Goal: Task Accomplishment & Management: Complete application form

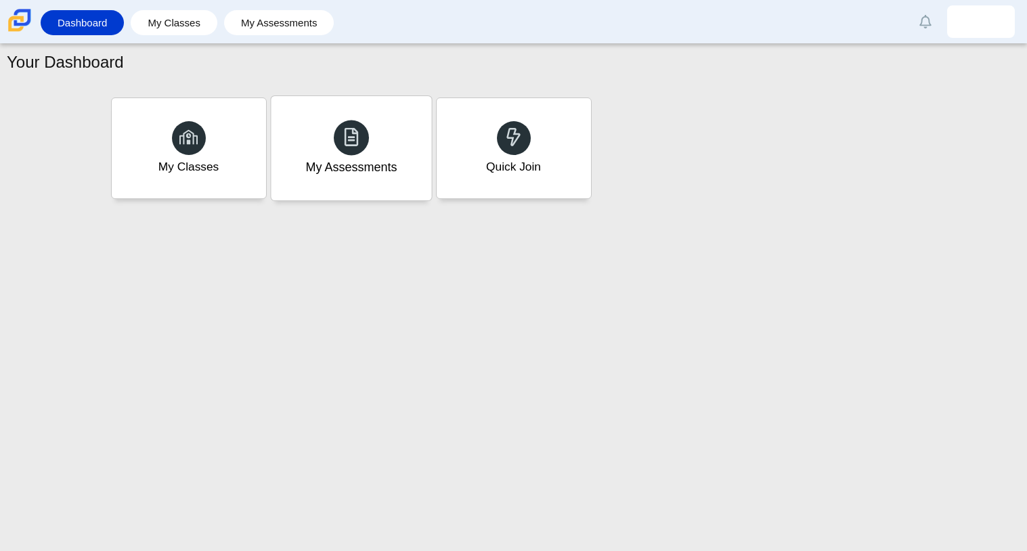
click at [351, 141] on icon at bounding box center [351, 136] width 19 height 19
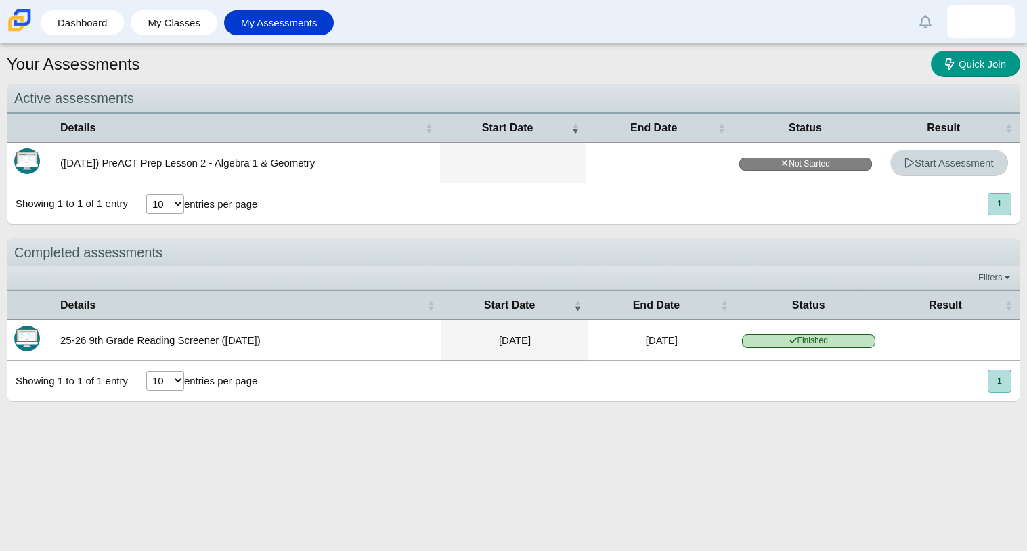
click at [921, 164] on span "Start Assessment" at bounding box center [948, 163] width 89 height 12
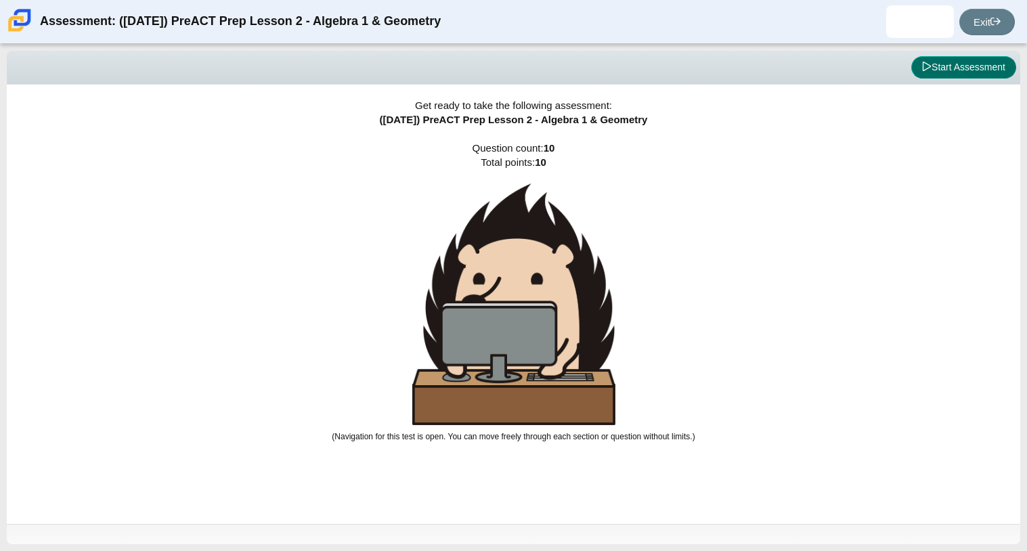
click at [986, 56] on button "Start Assessment" at bounding box center [963, 67] width 105 height 23
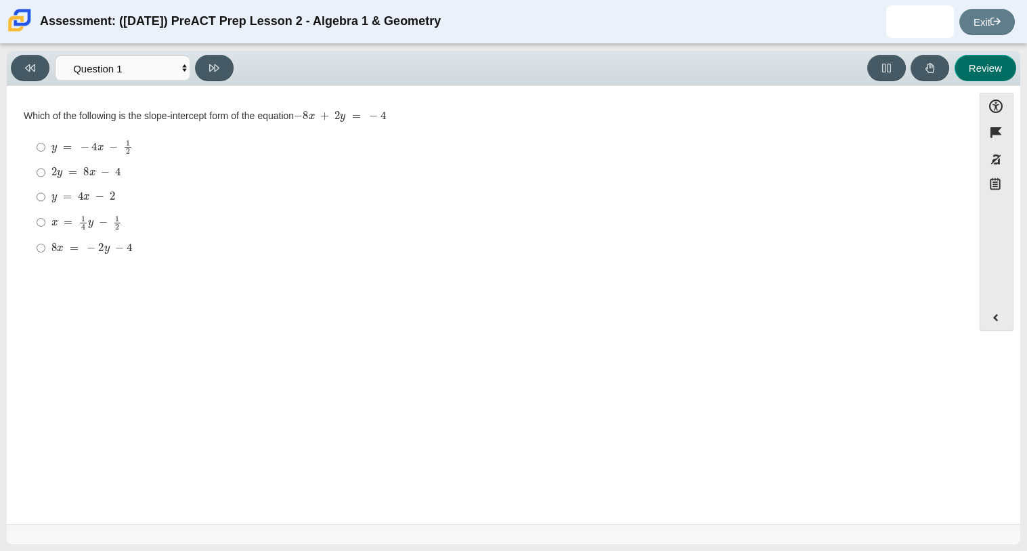
click at [986, 56] on button "Review" at bounding box center [985, 68] width 62 height 26
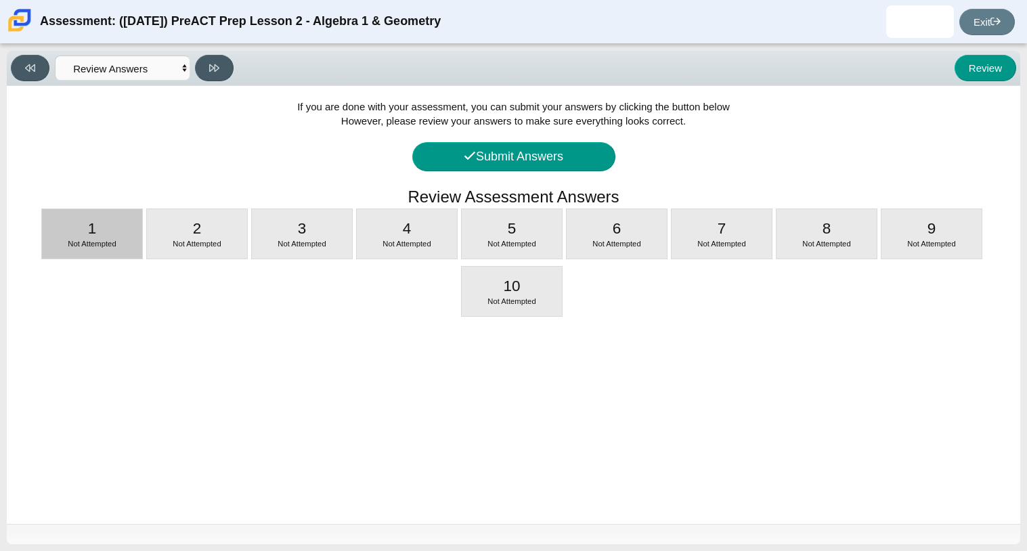
click at [127, 232] on div "1 Not Attempted" at bounding box center [92, 233] width 100 height 49
select select "bbf5d072-3e0b-44c4-9a12-6e7c9033f65b"
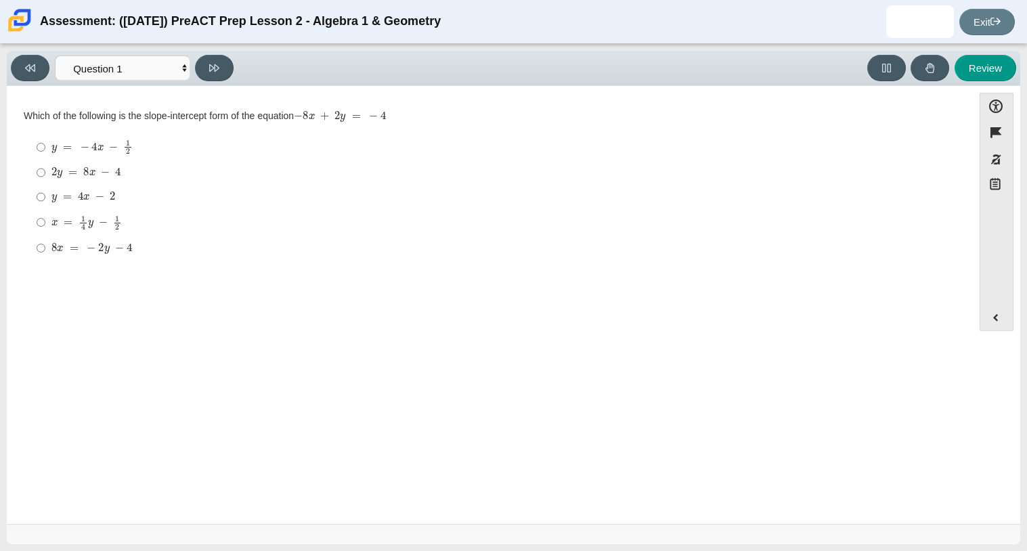
click at [47, 139] on label "y = − 4 x − 1 2 y = − 4 x − 1 2" at bounding box center [490, 147] width 927 height 26
click at [45, 139] on input "y = − 4 x − 1 2 y = − 4 x − 1 2" at bounding box center [41, 147] width 9 height 26
radio input "true"
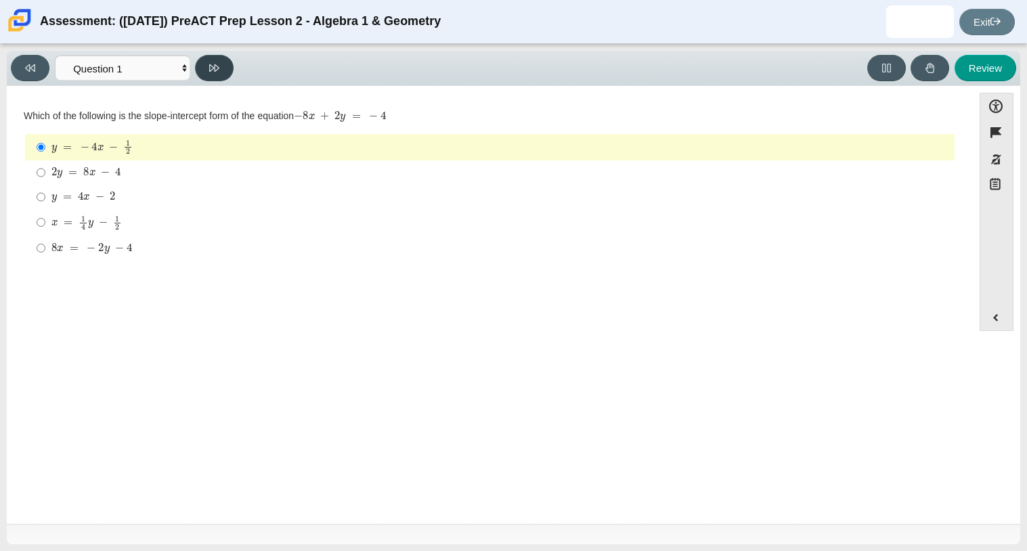
click at [212, 72] on button at bounding box center [214, 68] width 39 height 26
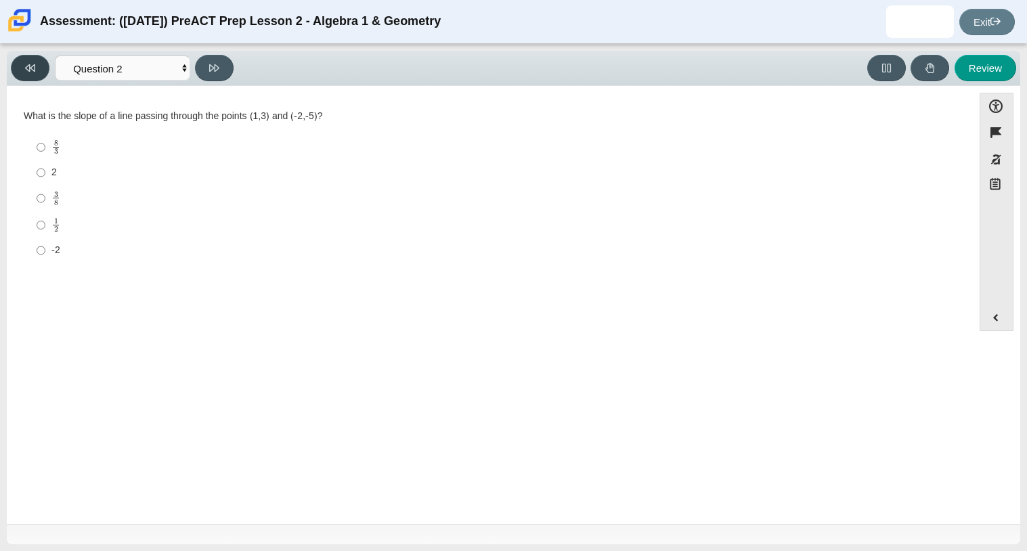
click at [26, 64] on icon at bounding box center [30, 68] width 10 height 10
select select "bbf5d072-3e0b-44c4-9a12-6e7c9033f65b"
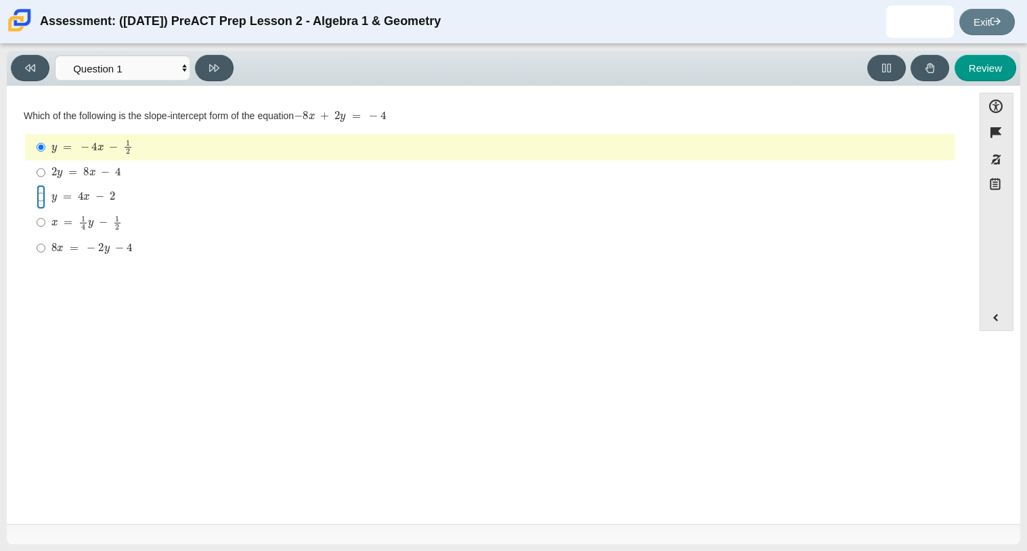
click at [37, 194] on input "y = 4 x − 2 y = 4 x − 2" at bounding box center [41, 197] width 9 height 24
radio input "true"
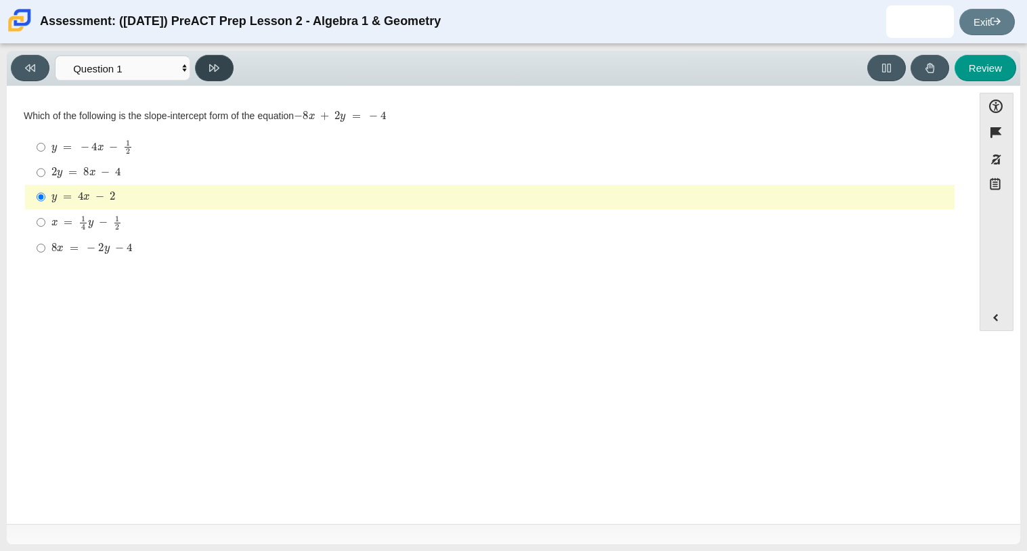
click at [212, 64] on icon at bounding box center [214, 68] width 10 height 10
select select "ed62e223-81bd-4cbf-ab48-ab975844bd1f"
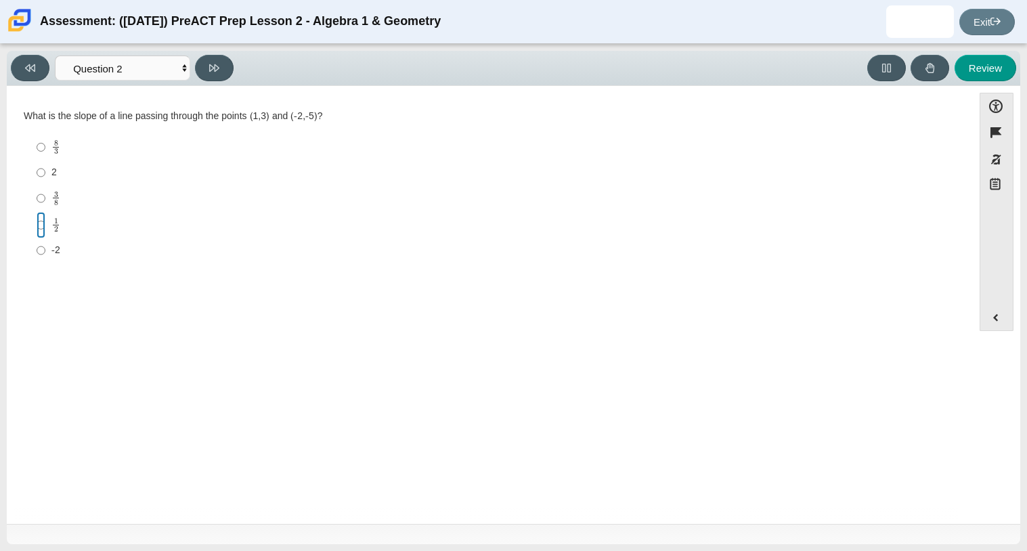
click at [39, 226] on input "1 2 1 half" at bounding box center [41, 225] width 9 height 26
radio input "true"
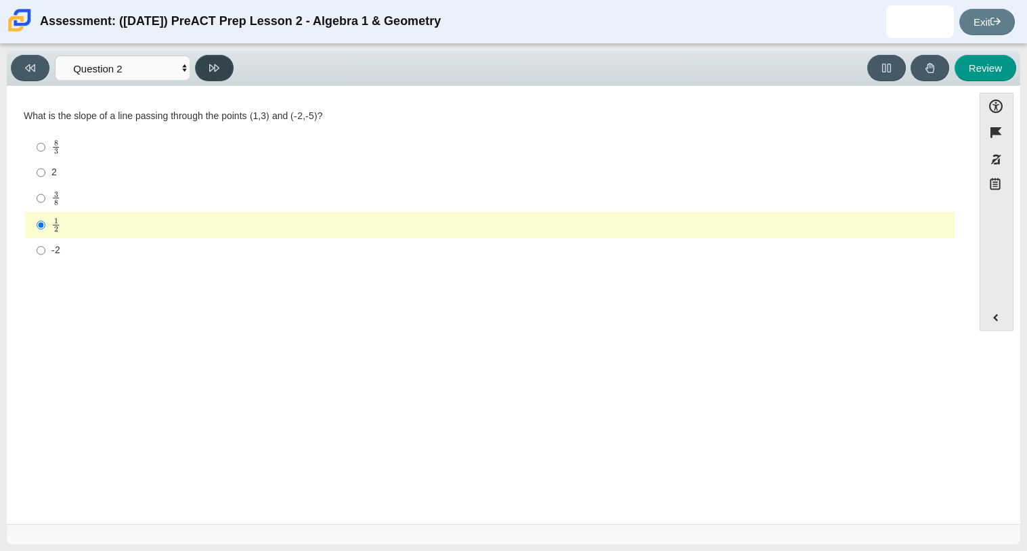
click at [202, 68] on button at bounding box center [214, 68] width 39 height 26
select select "97f4f5fa-a52e-4fed-af51-565bfcdf47cb"
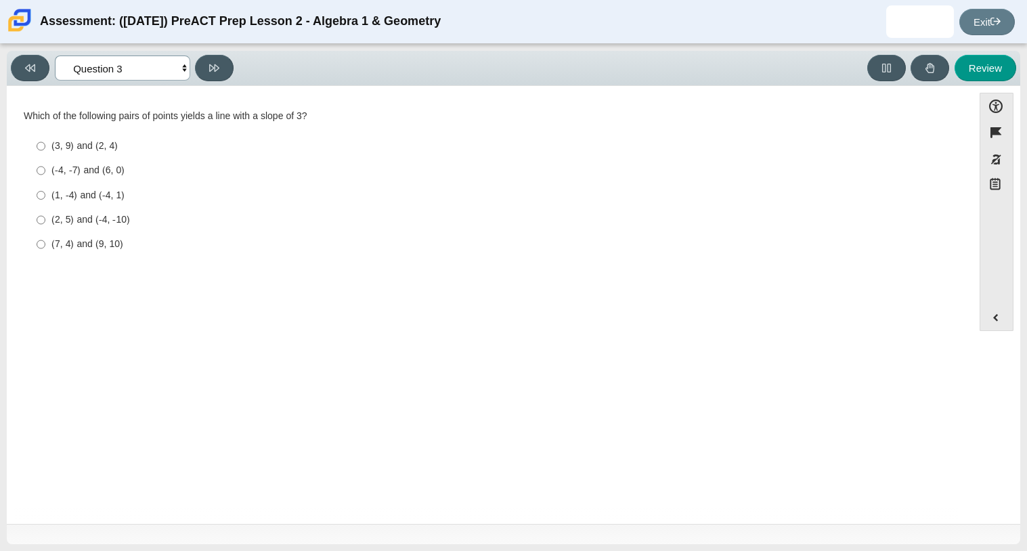
click at [169, 68] on select "Questions Question 1 Question 2 Question 3 Question 4 Question 5 Question 6 Que…" at bounding box center [122, 67] width 135 height 25
click at [37, 145] on input "(3, 9) and (2, 4) (3, 9) and (2, 4)" at bounding box center [41, 146] width 9 height 24
radio input "true"
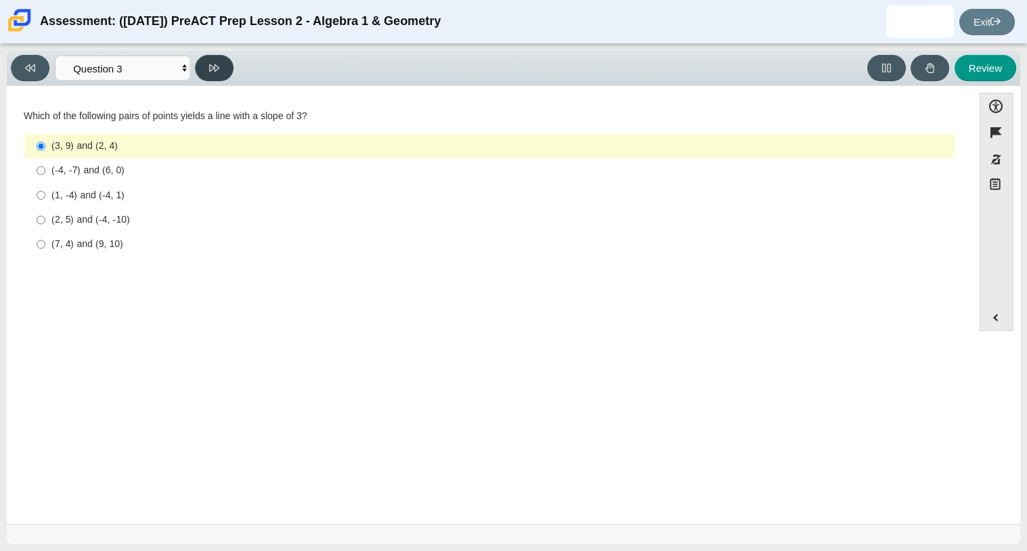
click at [218, 66] on icon at bounding box center [214, 67] width 10 height 7
select select "89427bb7-e313-4f00-988f-8b8255897029"
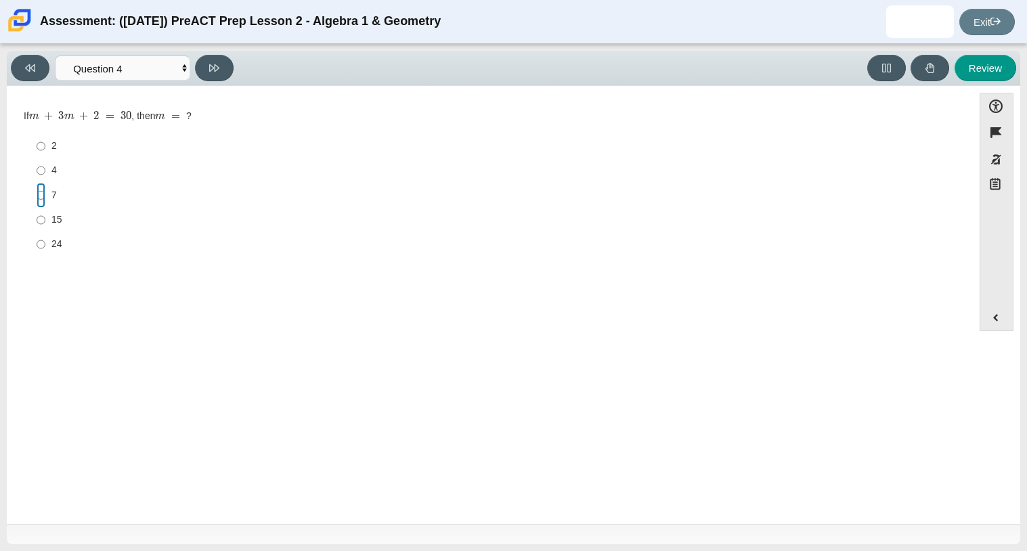
click at [45, 196] on input "7 7" at bounding box center [41, 195] width 9 height 24
radio input "true"
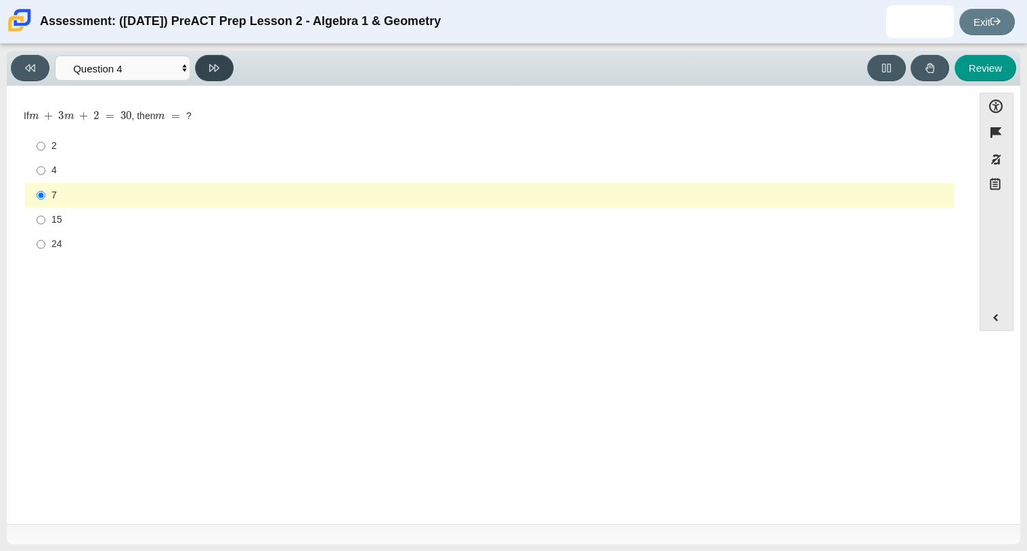
click at [217, 74] on button at bounding box center [214, 68] width 39 height 26
select select "489dcffd-4e6a-49cf-a9d6-ad1d4a911a4e"
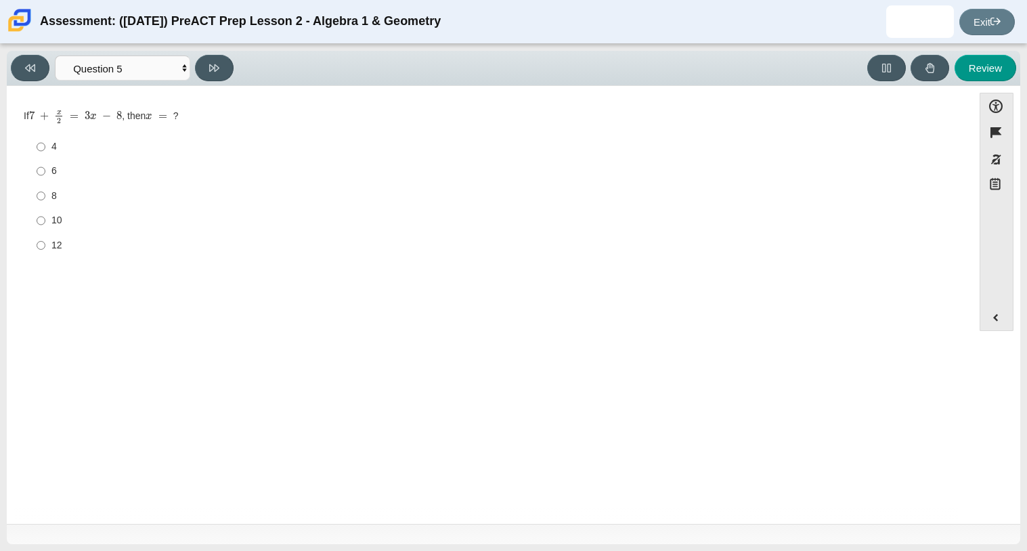
click at [34, 148] on label "4 4" at bounding box center [490, 147] width 927 height 24
click at [37, 148] on input "4 4" at bounding box center [41, 147] width 9 height 24
radio input "true"
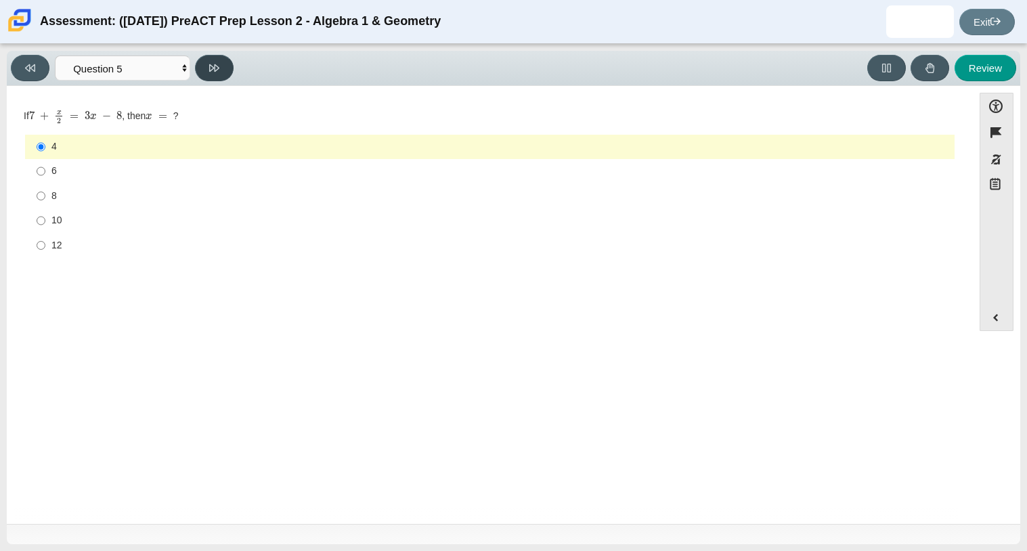
click at [206, 71] on button at bounding box center [214, 68] width 39 height 26
select select "210571de-36a6-4d8e-a361-ceff8ef801dc"
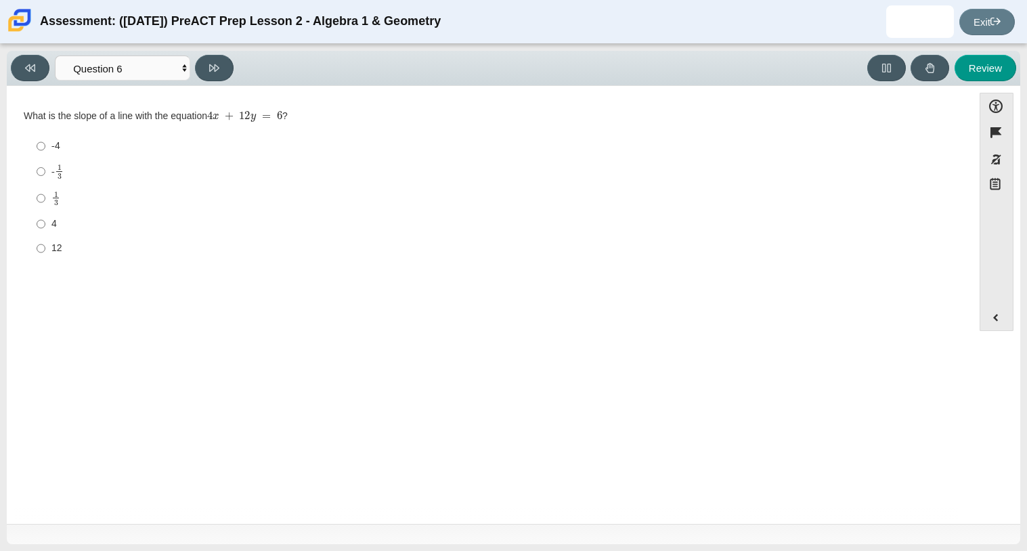
click at [27, 228] on label "4 4" at bounding box center [490, 224] width 927 height 24
click at [37, 228] on input "4 4" at bounding box center [41, 224] width 9 height 24
radio input "true"
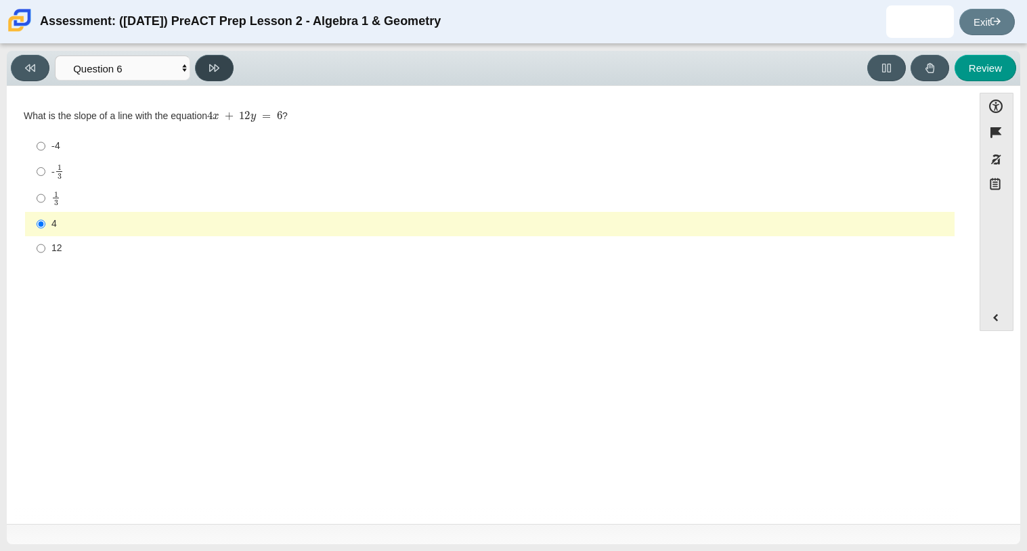
click at [224, 58] on button at bounding box center [214, 68] width 39 height 26
select select "ec95ace6-bebc-42b8-9428-40567494d4da"
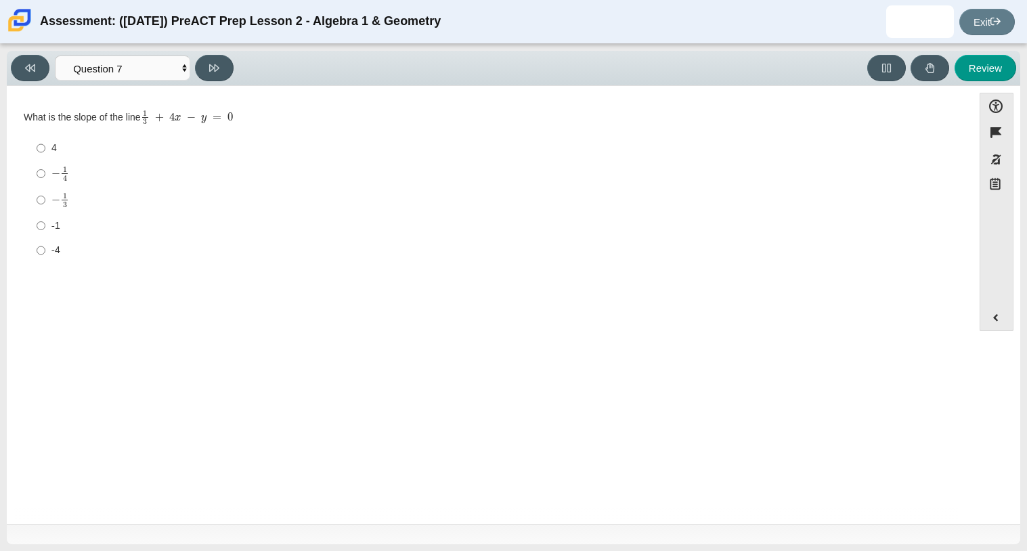
click at [34, 143] on label "4 4" at bounding box center [490, 148] width 927 height 24
click at [37, 143] on input "4 4" at bounding box center [41, 148] width 9 height 24
radio input "true"
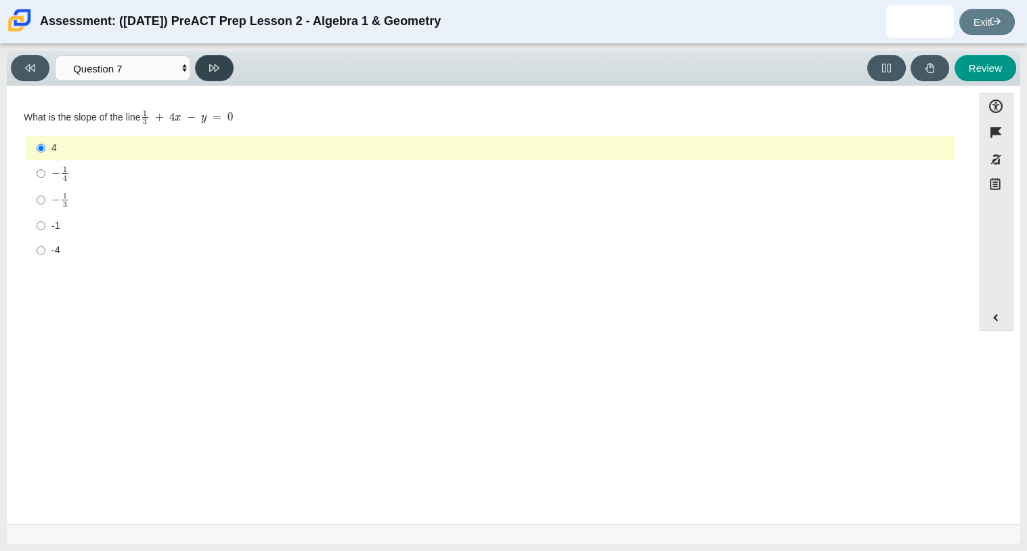
click at [213, 63] on icon at bounding box center [214, 68] width 10 height 10
select select "ce81fe10-bf29-4b5e-8bd7-4f47f2fed4d8"
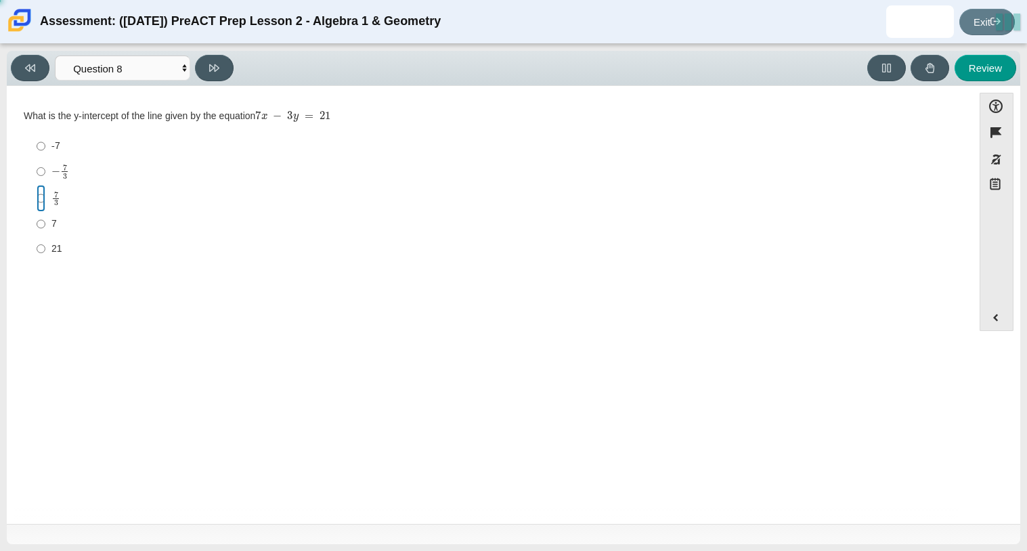
click at [39, 198] on input "7 3 7 thirds" at bounding box center [41, 198] width 9 height 26
radio input "true"
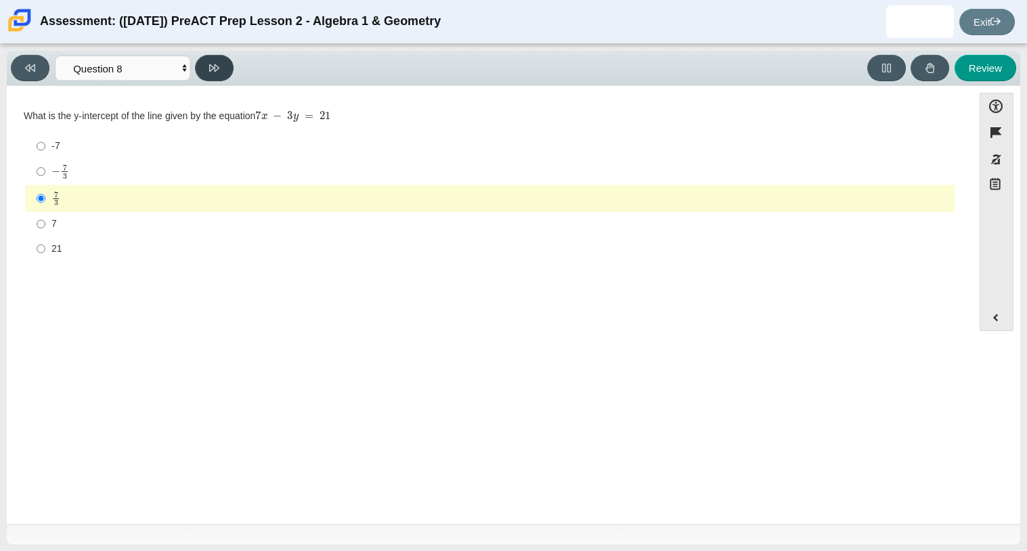
click at [212, 76] on button at bounding box center [214, 68] width 39 height 26
select select "14773eaf-2ca1-47ae-afe7-a624a56f34b3"
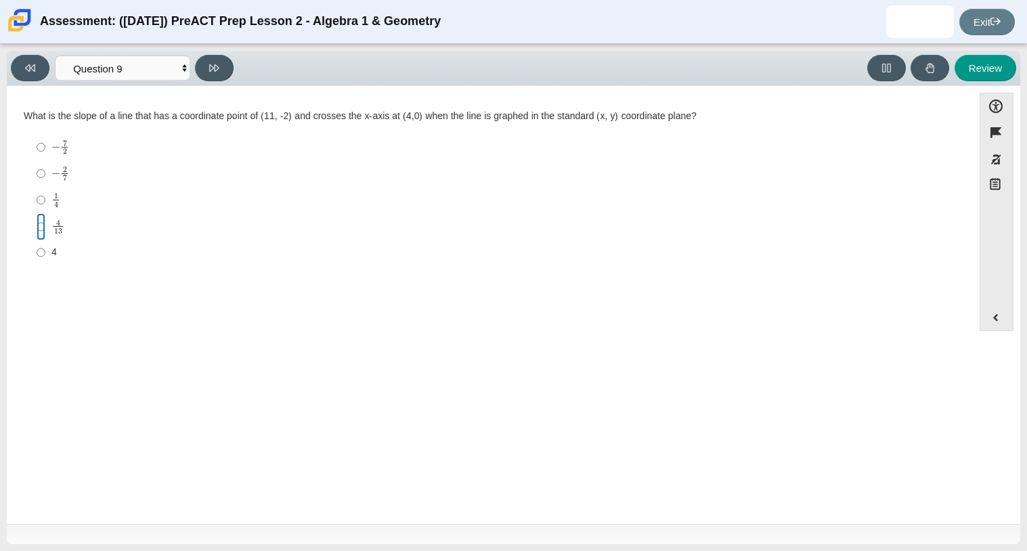
click at [41, 218] on input "4 13 4 over 13" at bounding box center [41, 226] width 9 height 26
radio input "true"
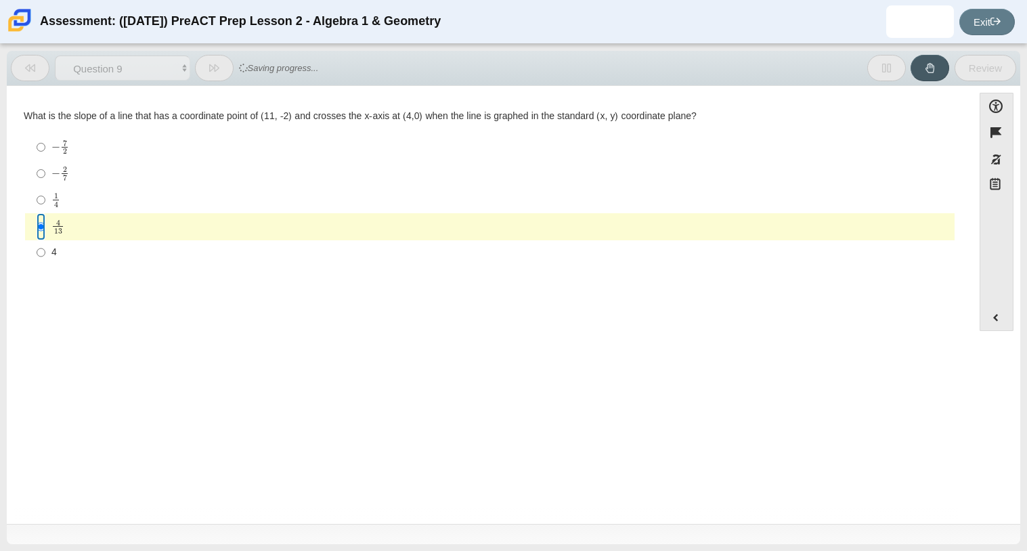
click at [44, 219] on input "4 13 4 over 13" at bounding box center [41, 226] width 9 height 26
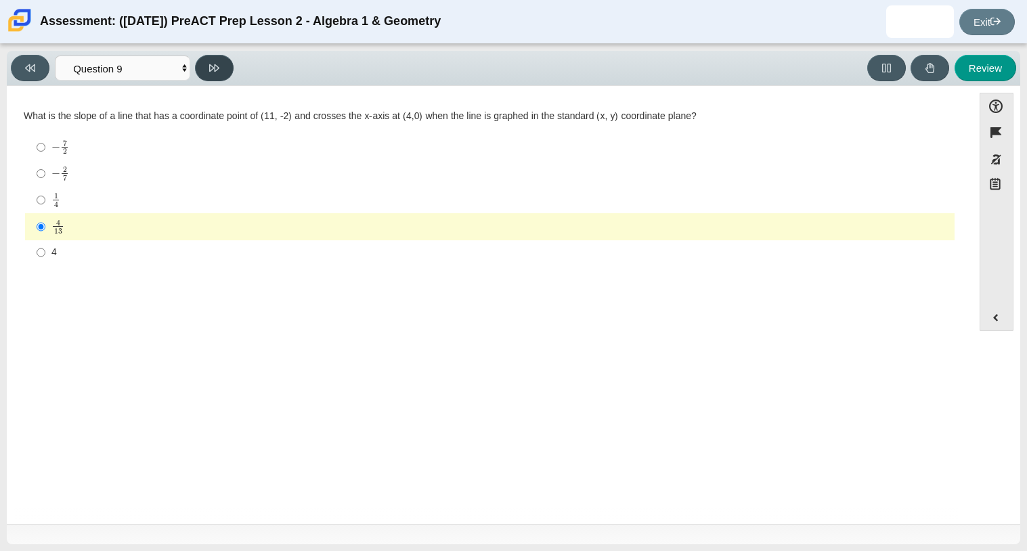
click at [209, 67] on icon at bounding box center [214, 67] width 10 height 7
select select "96b71634-eacb-4f7e-8aef-411727d9bcba"
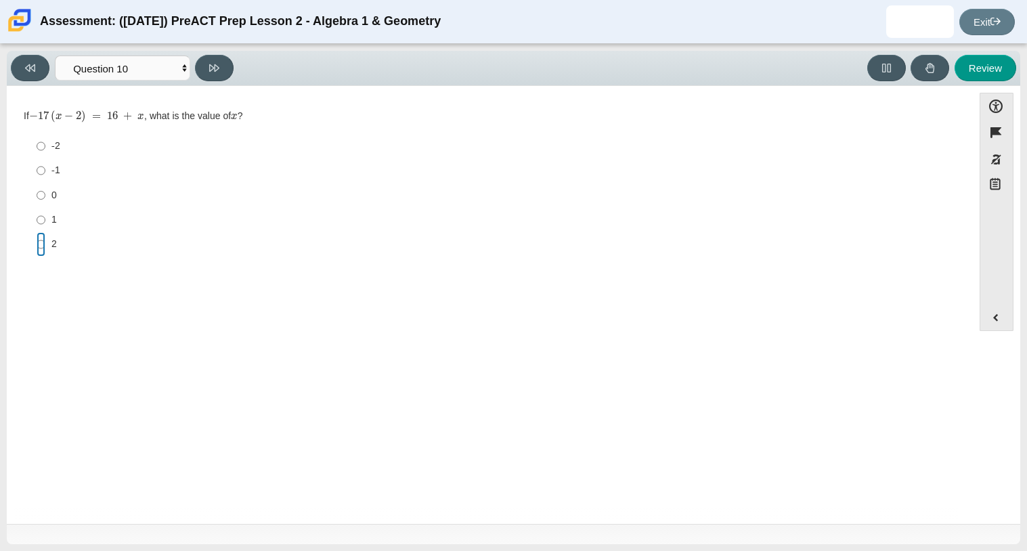
click at [39, 244] on input "2 2" at bounding box center [41, 244] width 9 height 24
radio input "true"
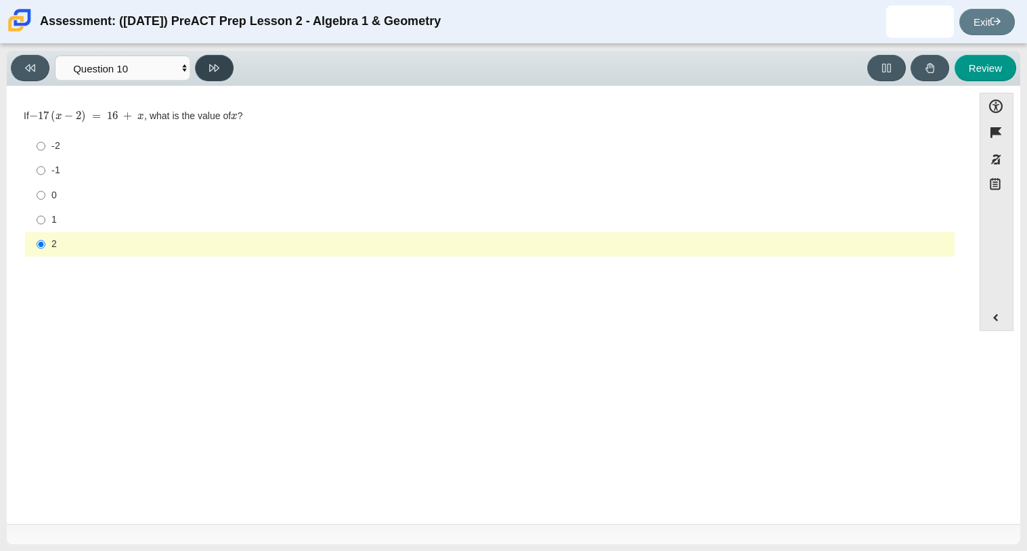
click at [219, 66] on button at bounding box center [214, 68] width 39 height 26
select select "review"
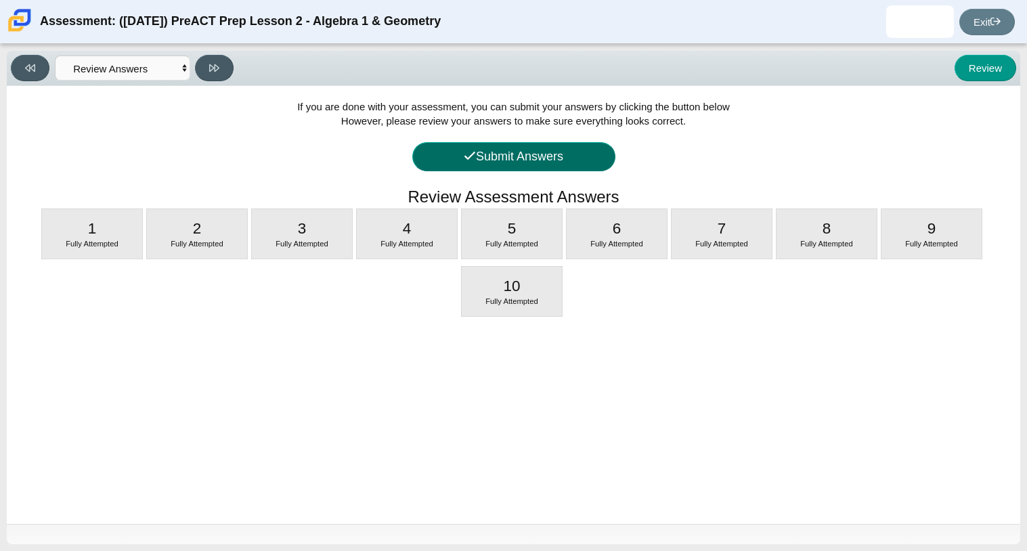
click at [510, 156] on button "Submit Answers" at bounding box center [513, 156] width 203 height 29
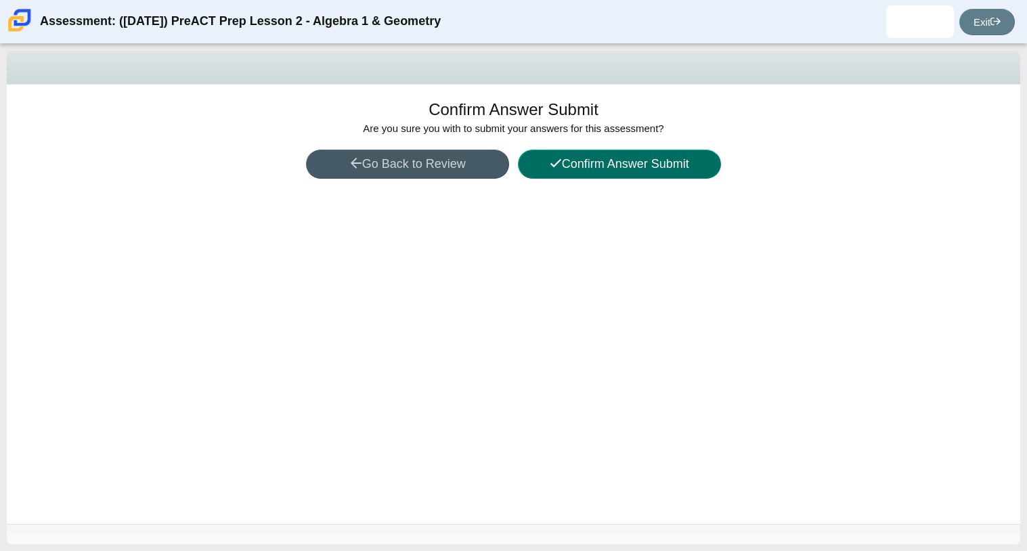
click at [574, 168] on button "Confirm Answer Submit" at bounding box center [619, 164] width 203 height 29
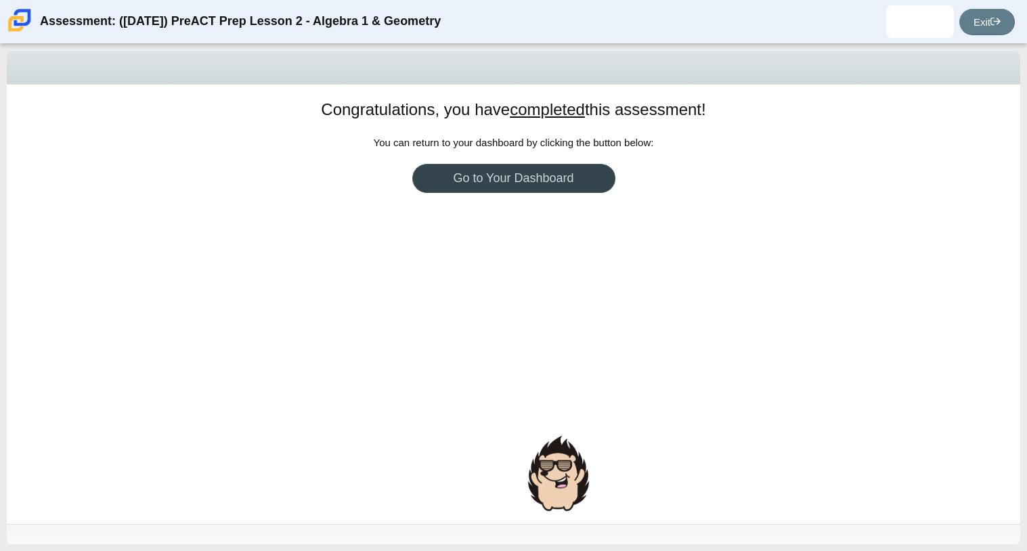
click at [480, 172] on link "Go to Your Dashboard" at bounding box center [513, 178] width 203 height 29
